Goal: Task Accomplishment & Management: Complete application form

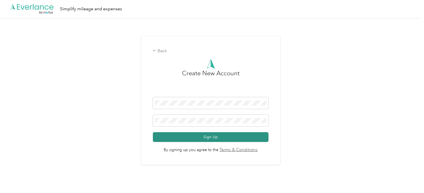
click at [228, 139] on button "Sign Up" at bounding box center [211, 137] width 116 height 10
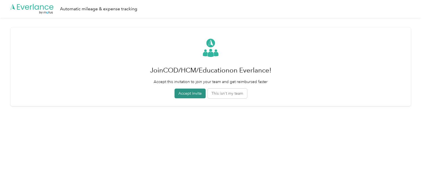
click at [187, 92] on button "Accept invite" at bounding box center [189, 94] width 31 height 10
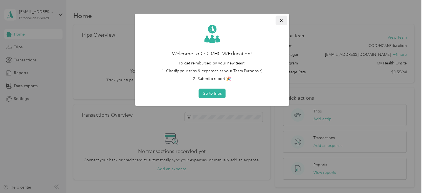
click at [281, 20] on icon "button" at bounding box center [281, 21] width 4 height 4
